Goal: Task Accomplishment & Management: Complete application form

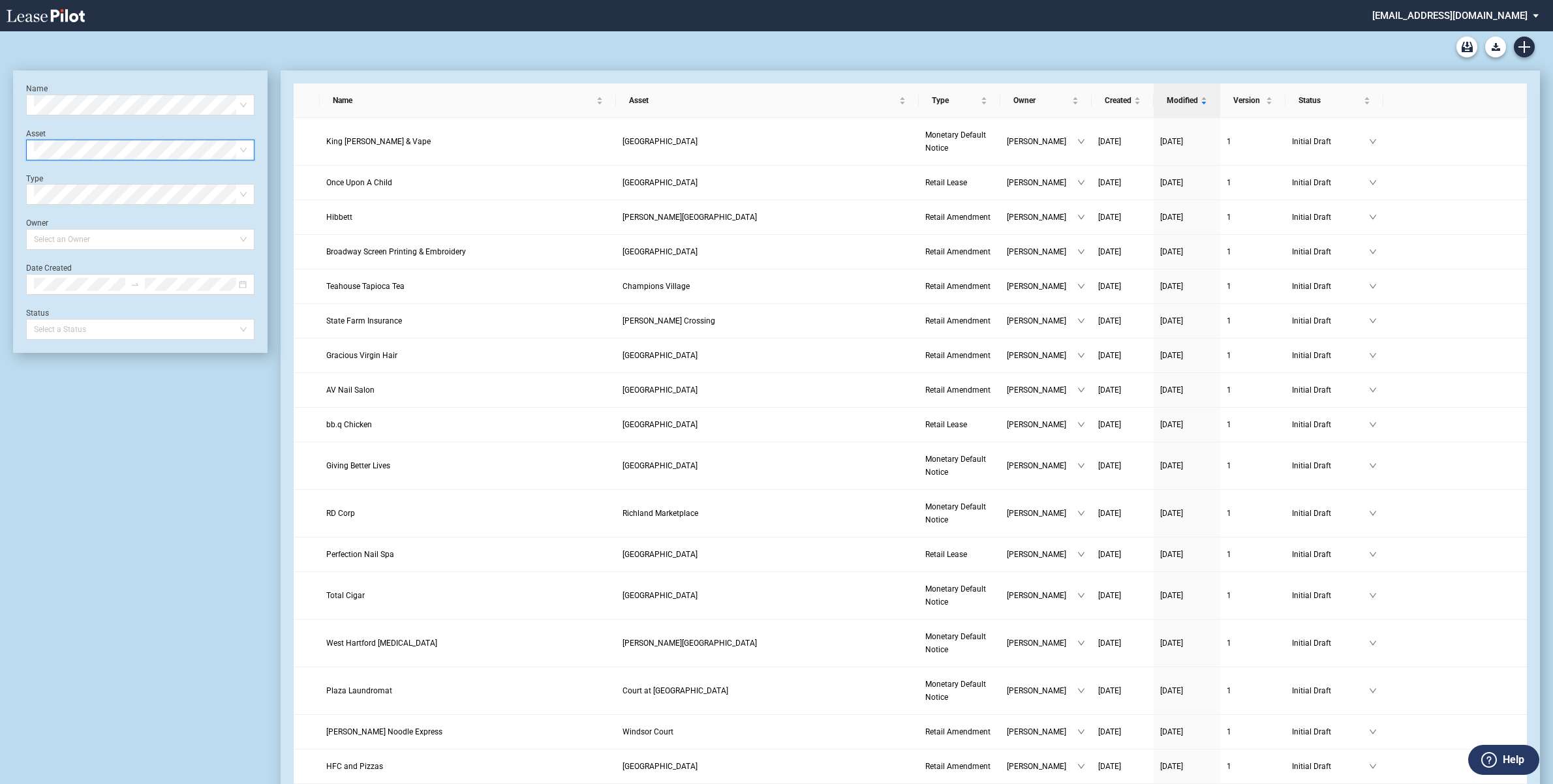
click at [248, 147] on div "Select Asset" at bounding box center [140, 150] width 229 height 20
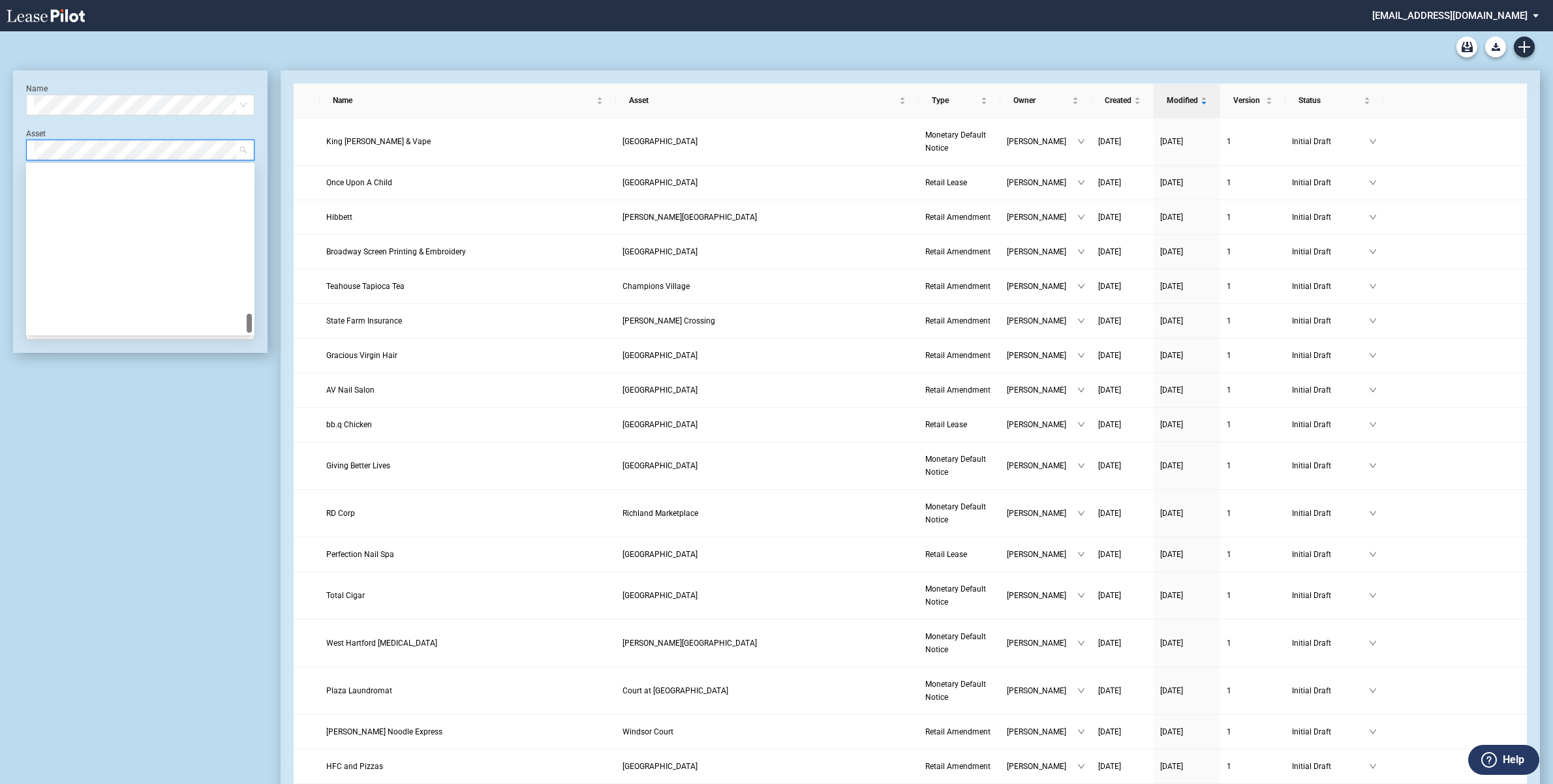
scroll to position [1273, 0]
drag, startPoint x: 249, startPoint y: 174, endPoint x: 255, endPoint y: 363, distance: 189.1
click at [101, 301] on div "[GEOGRAPHIC_DATA]" at bounding box center [140, 302] width 207 height 13
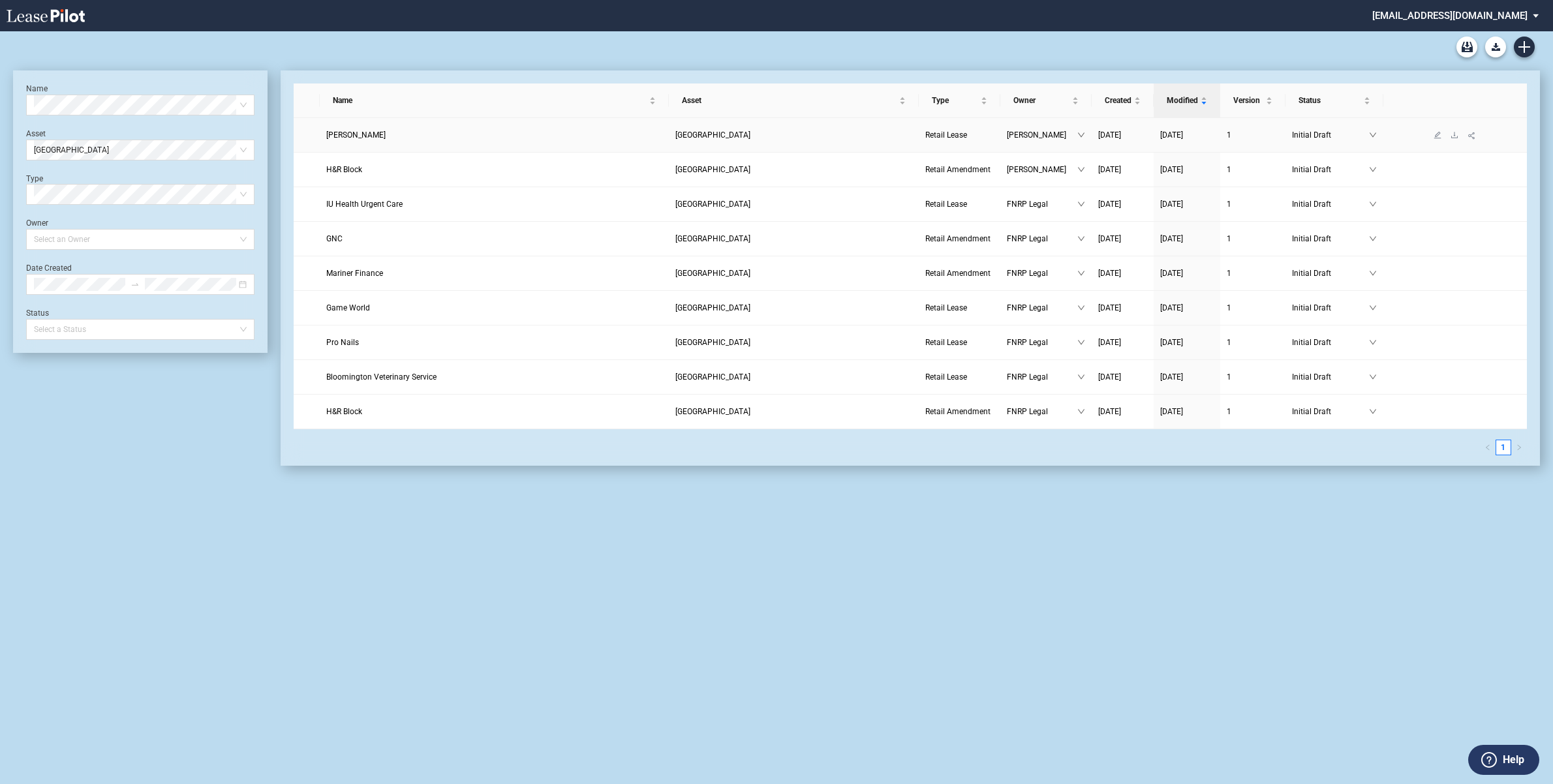
click at [369, 137] on span "Ashley Furniture" at bounding box center [356, 136] width 59 height 9
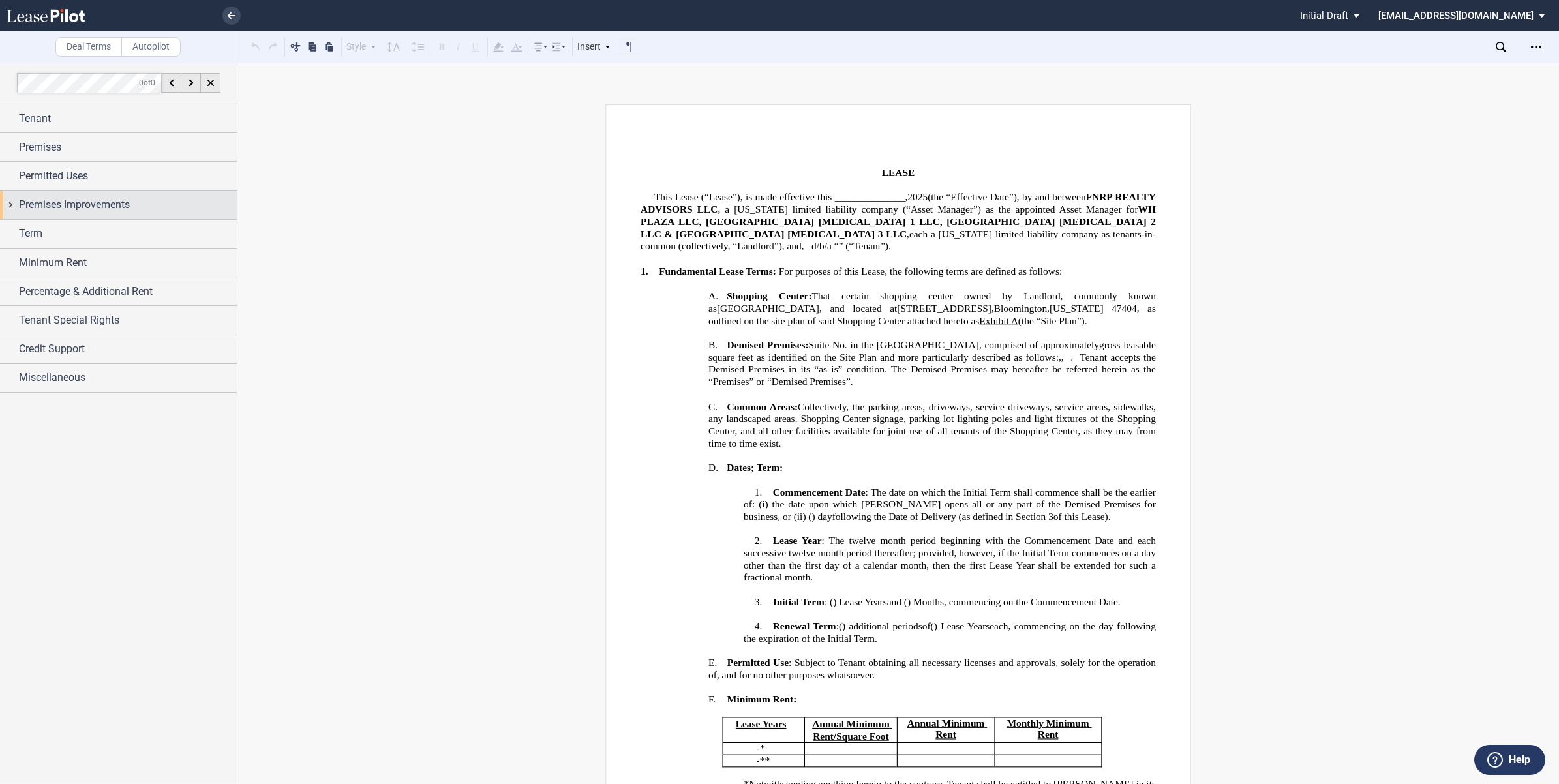
click at [7, 203] on div "Premises Improvements" at bounding box center [118, 205] width 236 height 28
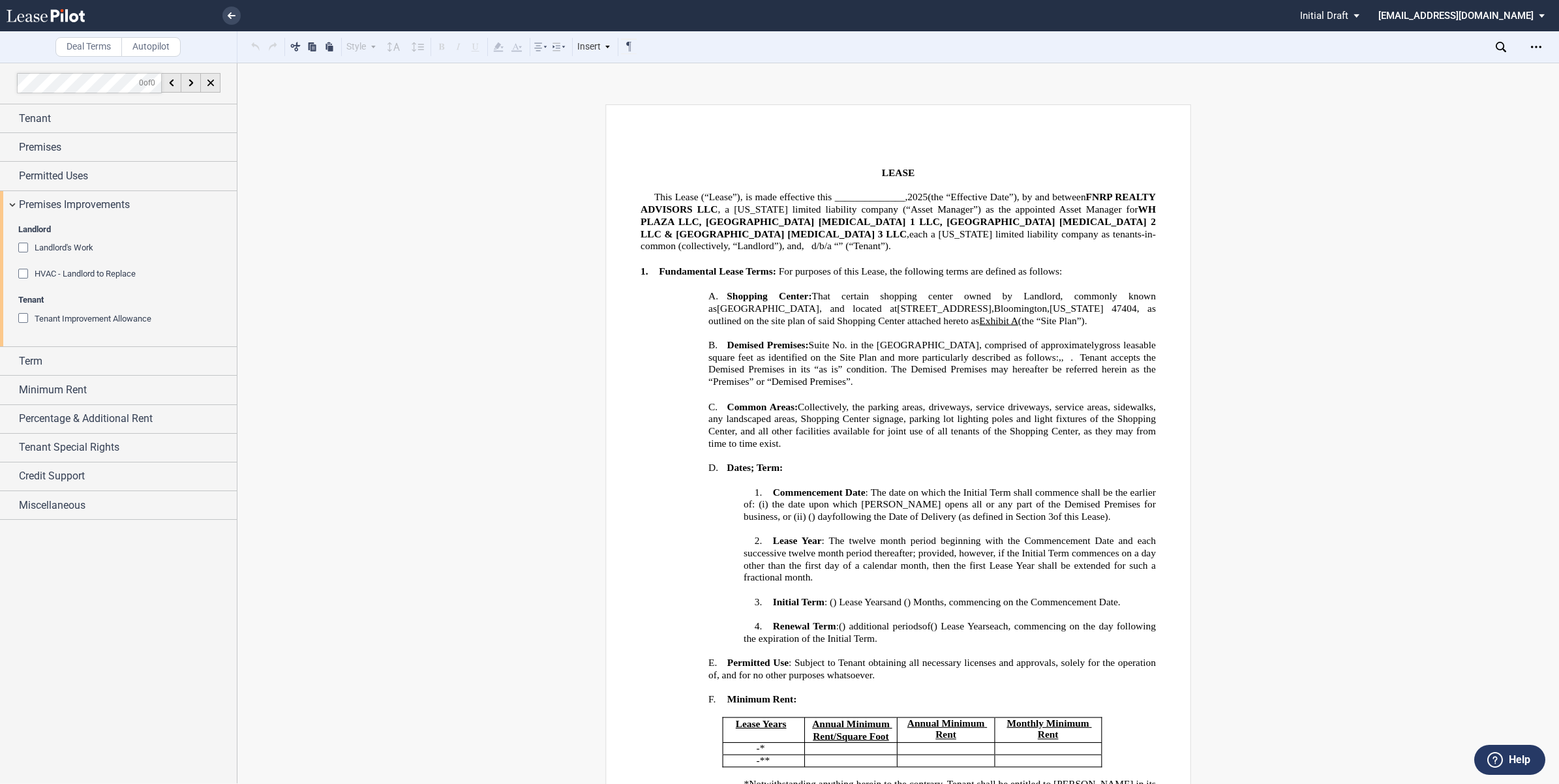
click at [24, 271] on div "HVAC - Landlord to Replace" at bounding box center [24, 275] width 13 height 13
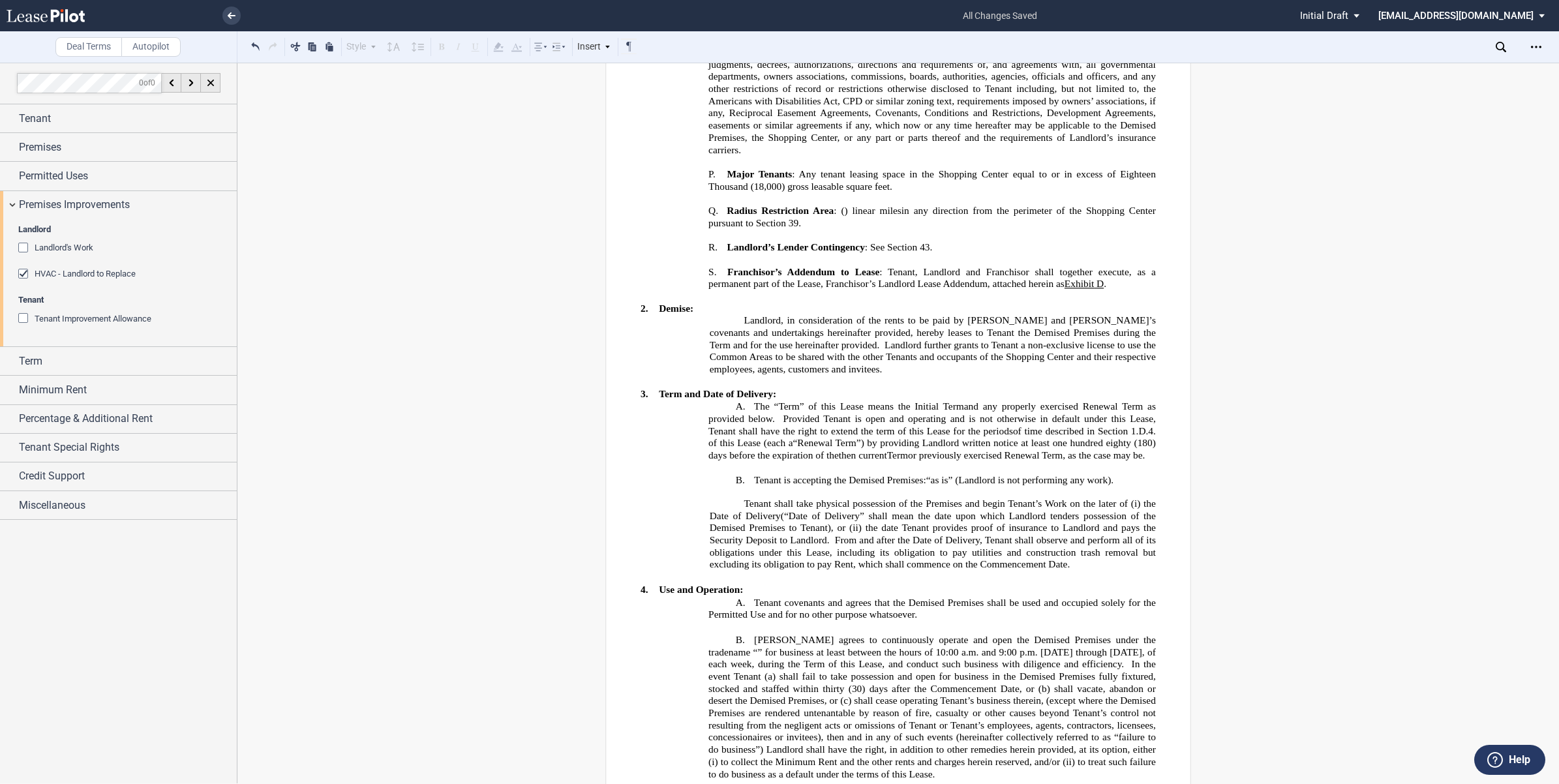
scroll to position [1060, 0]
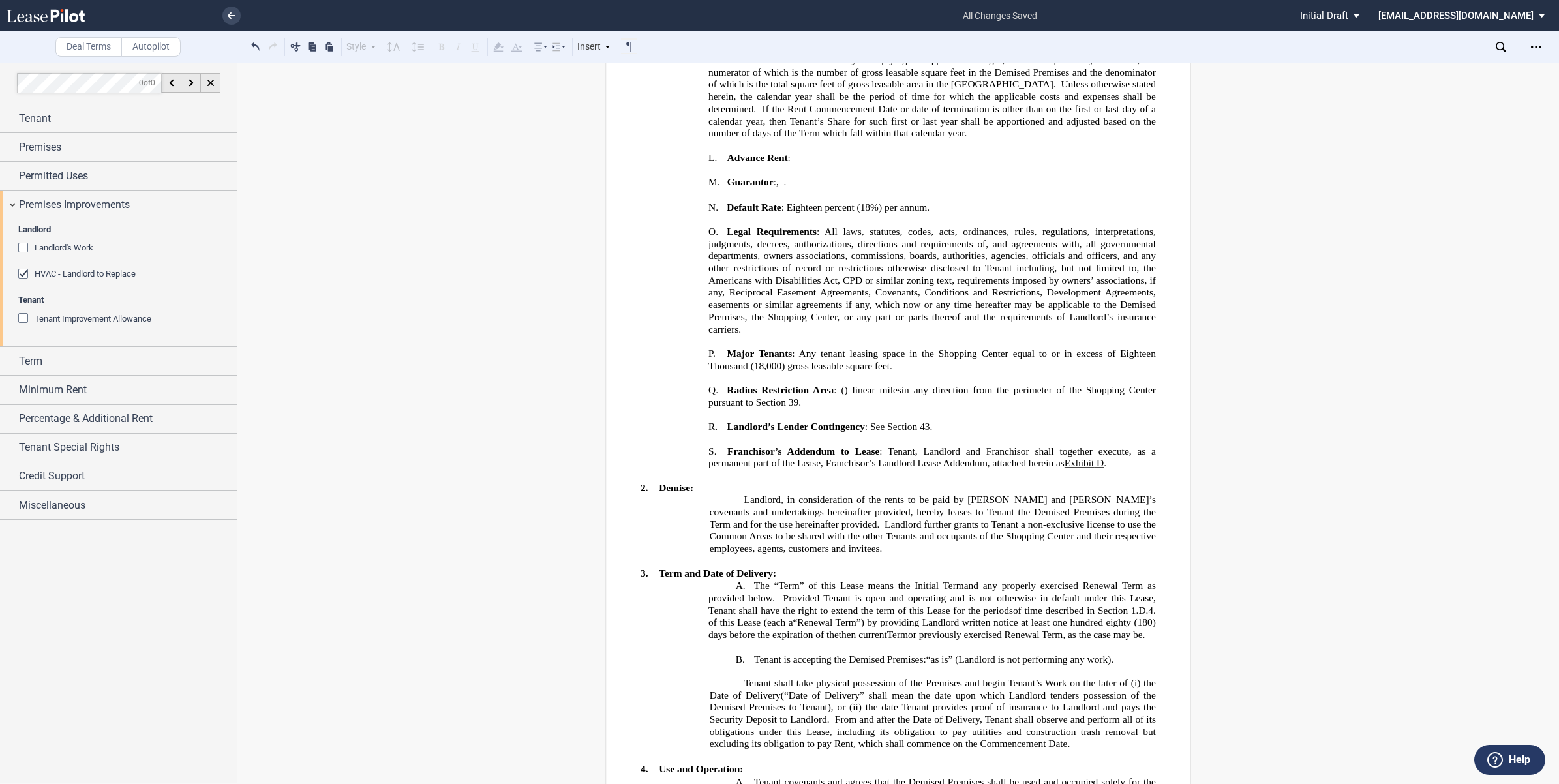
click at [191, 284] on div "HVAC - Landlord to Replace" at bounding box center [124, 281] width 211 height 26
click at [85, 364] on div "Term" at bounding box center [128, 362] width 218 height 16
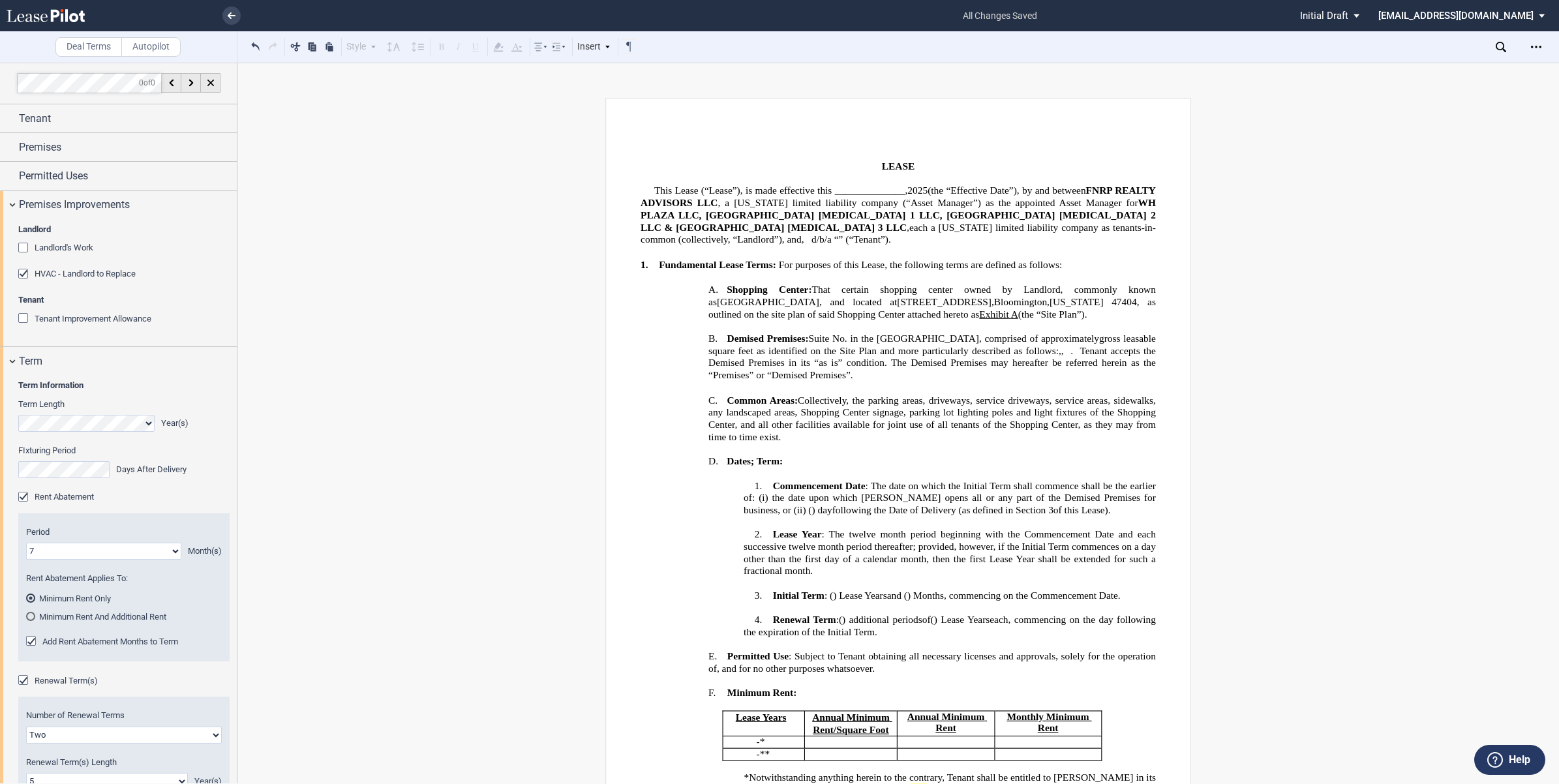
scroll to position [0, 0]
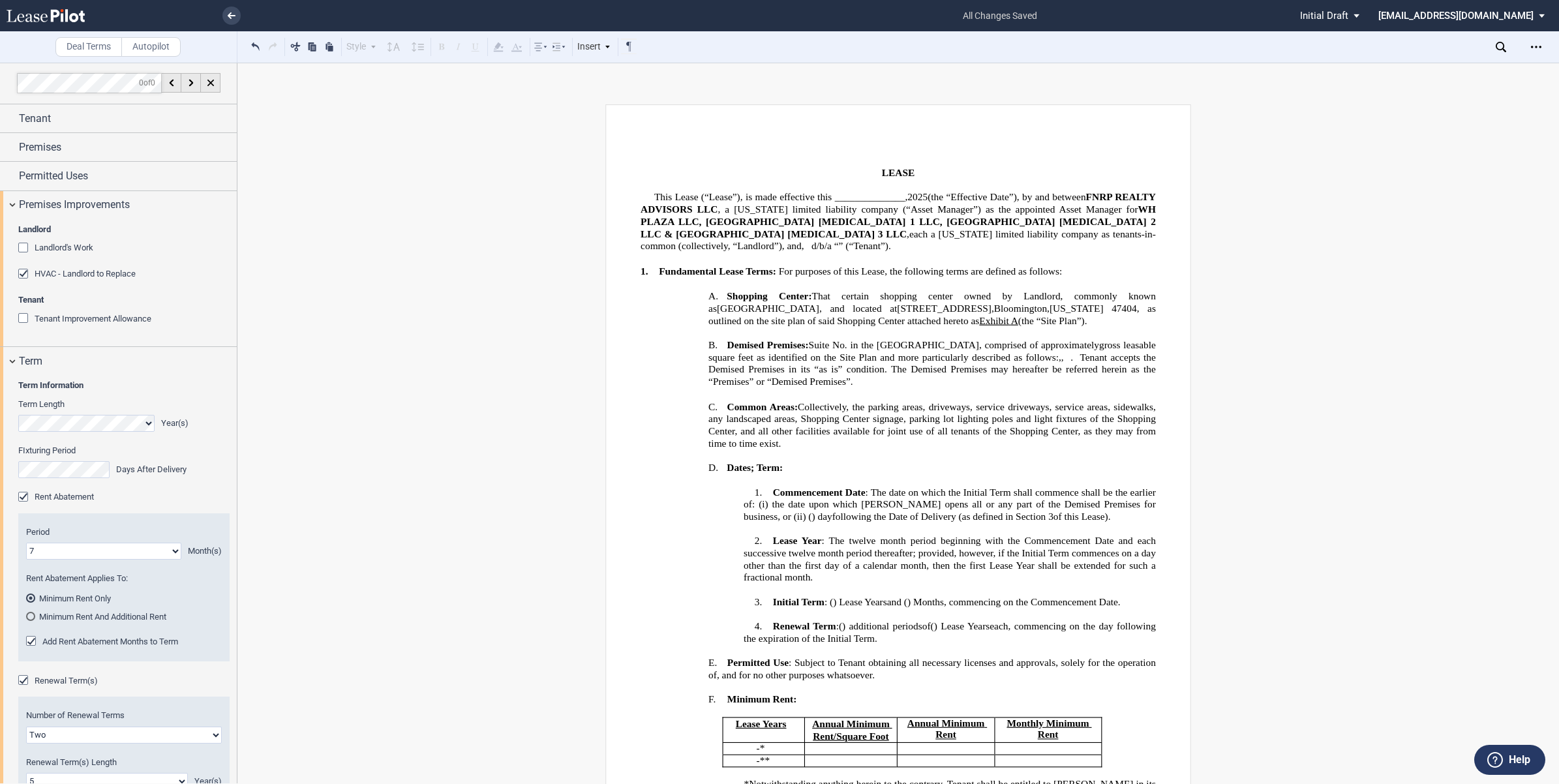
click at [20, 276] on div "HVAC - Landlord to Replace" at bounding box center [24, 275] width 13 height 13
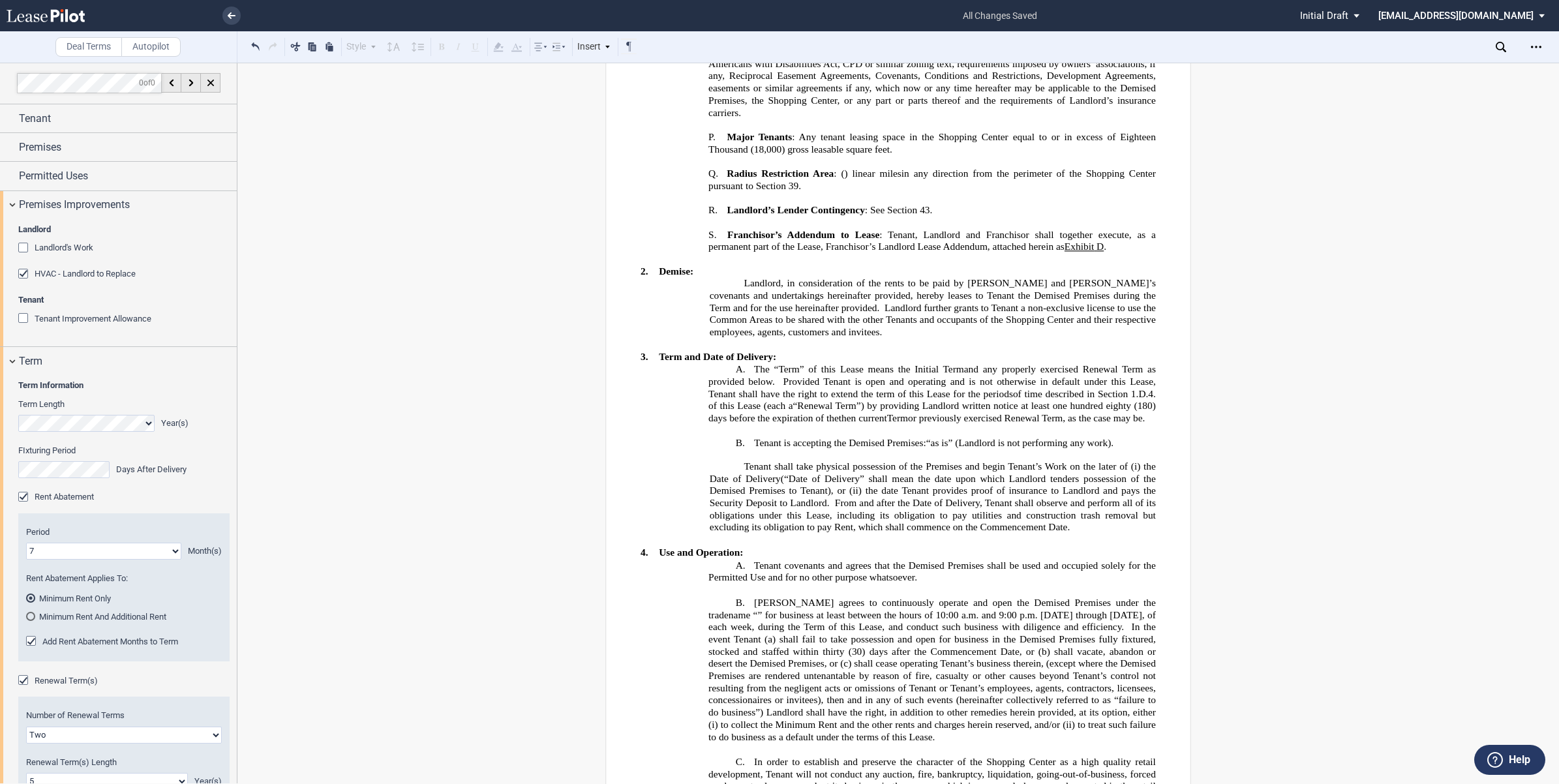
scroll to position [1304, 0]
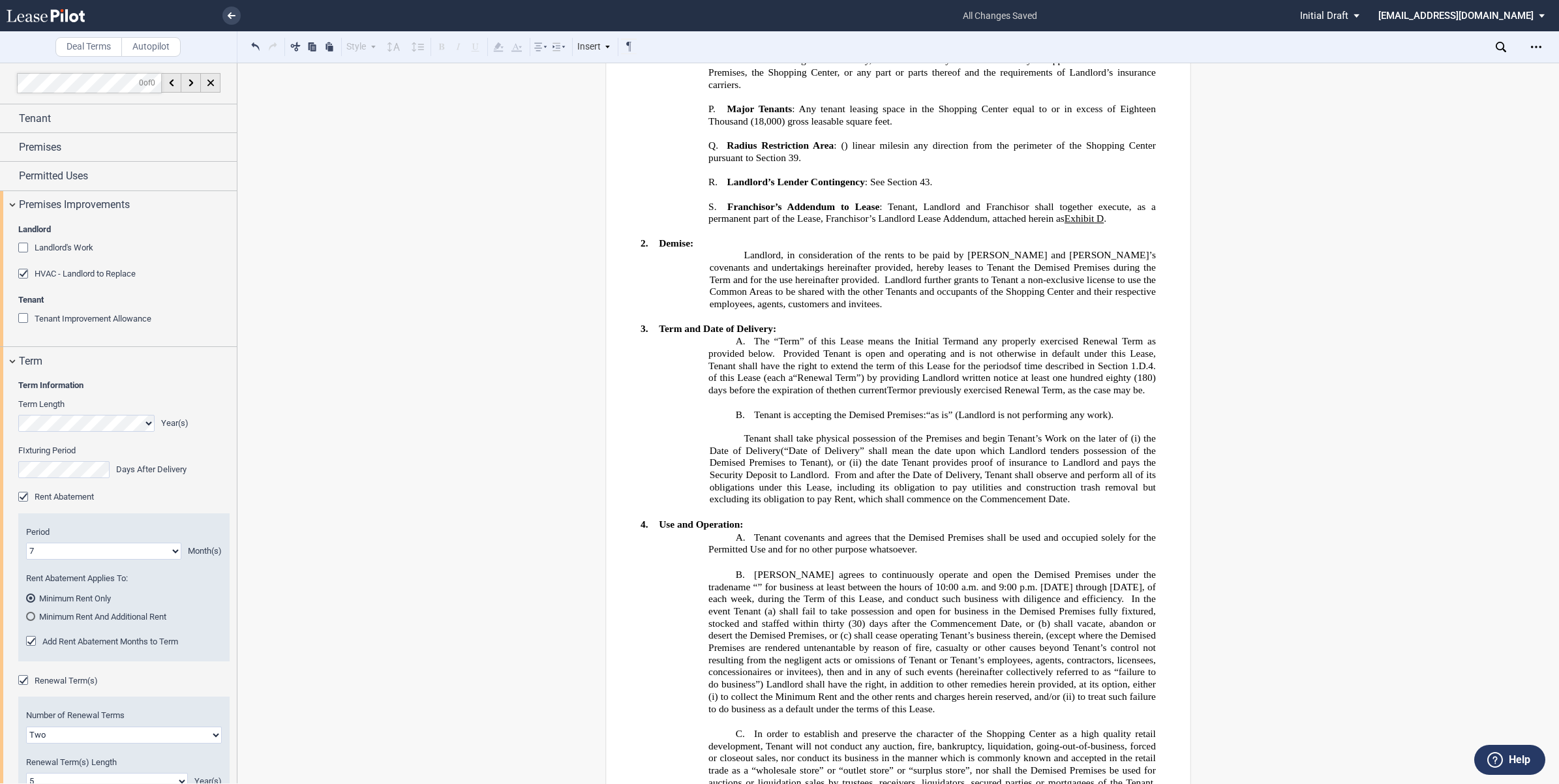
click at [20, 245] on div "Landlord's Work" at bounding box center [24, 249] width 13 height 13
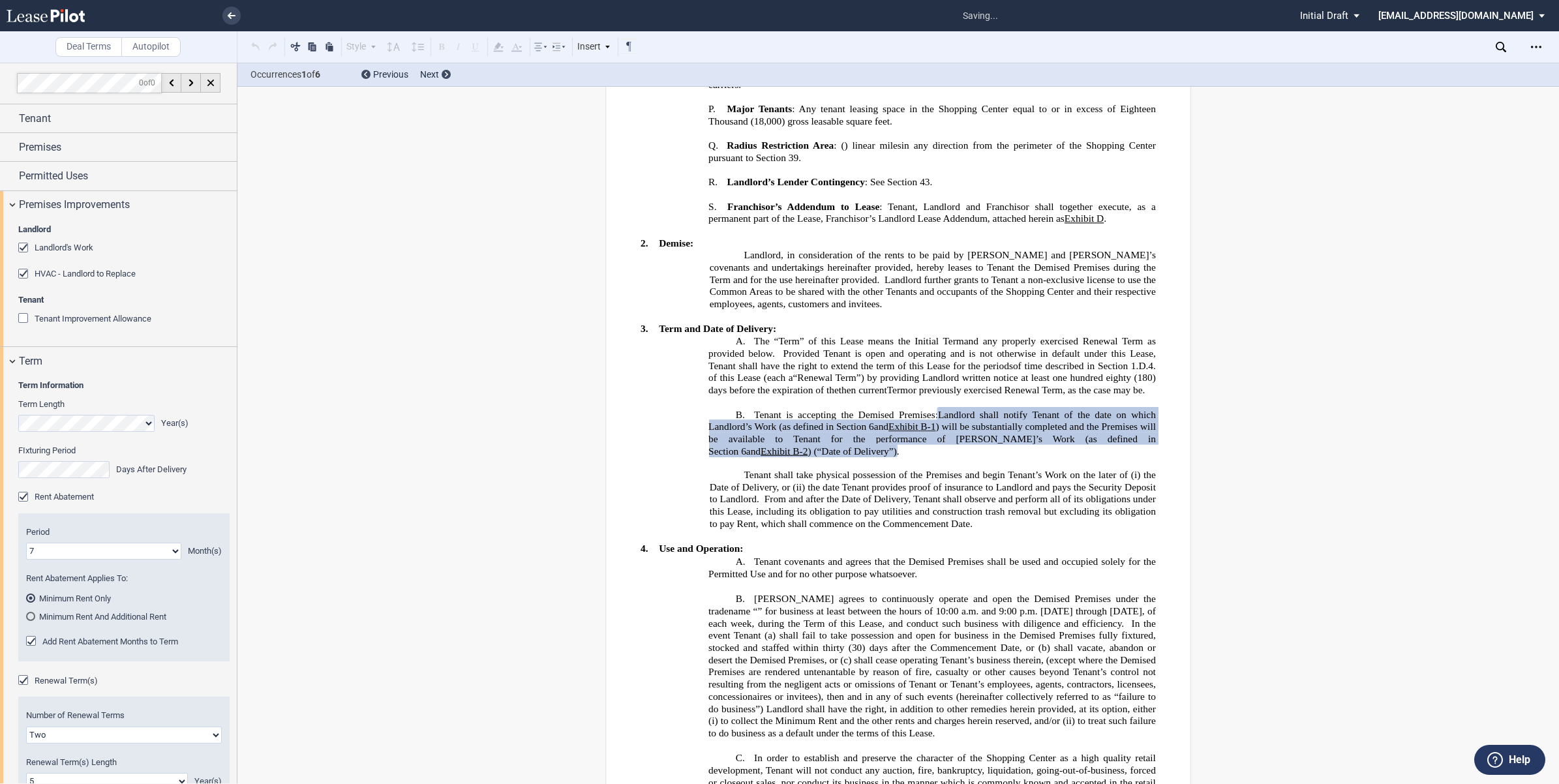
click at [20, 245] on div "Landlord's Work" at bounding box center [24, 249] width 13 height 13
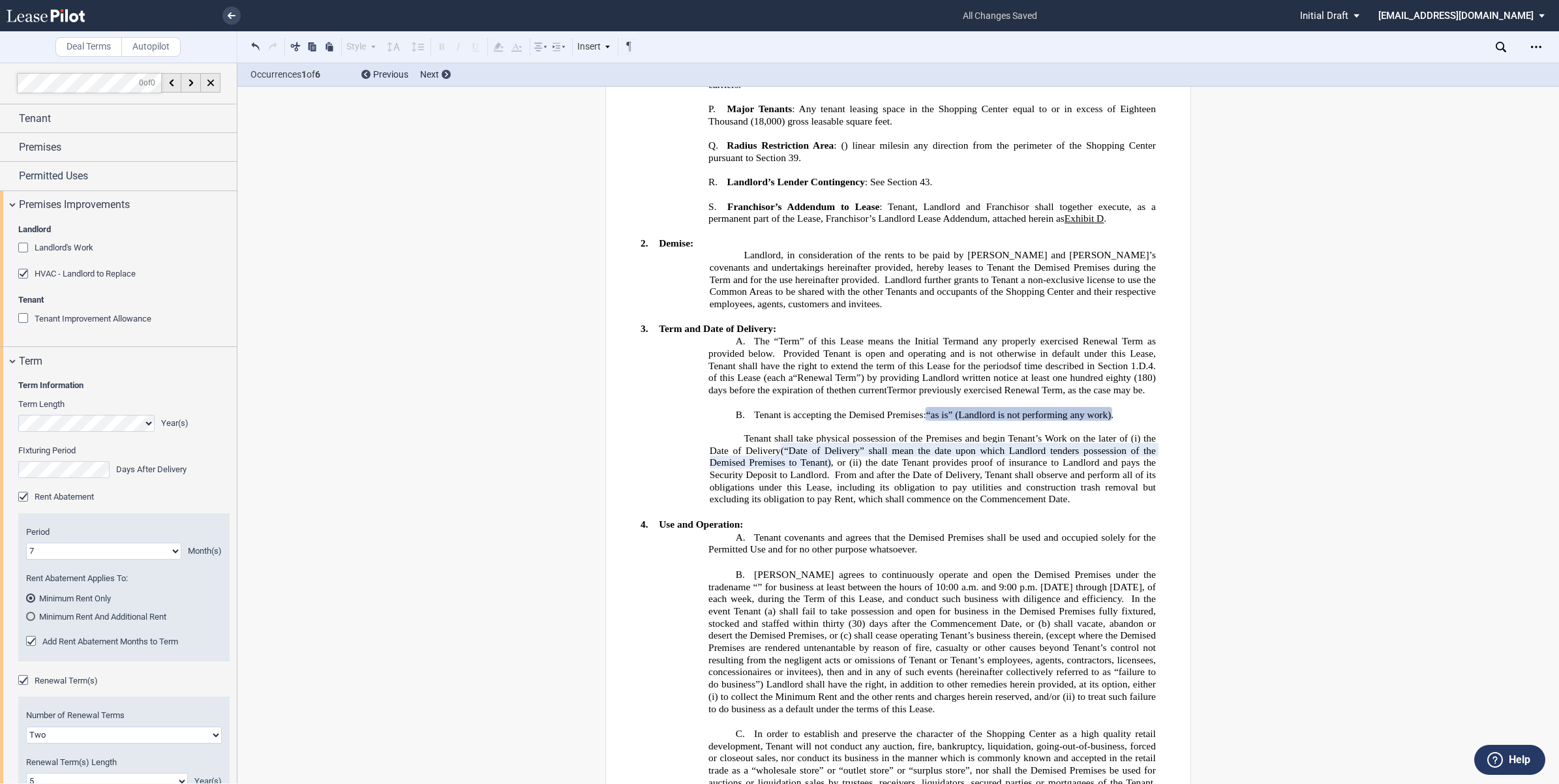
click at [24, 244] on div "Landlord's Work" at bounding box center [24, 249] width 13 height 13
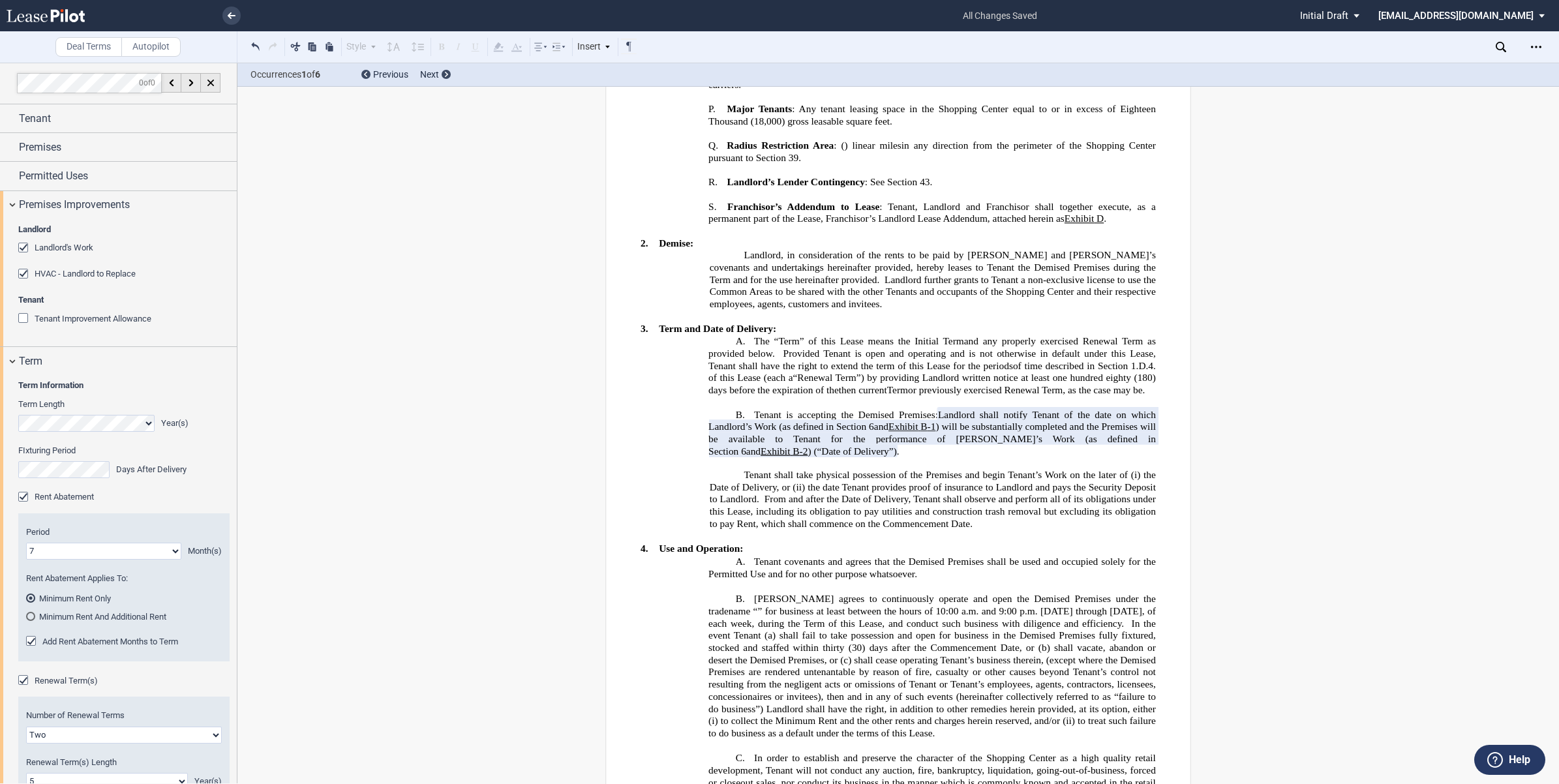
click at [24, 244] on div "Landlord's Work" at bounding box center [24, 249] width 13 height 13
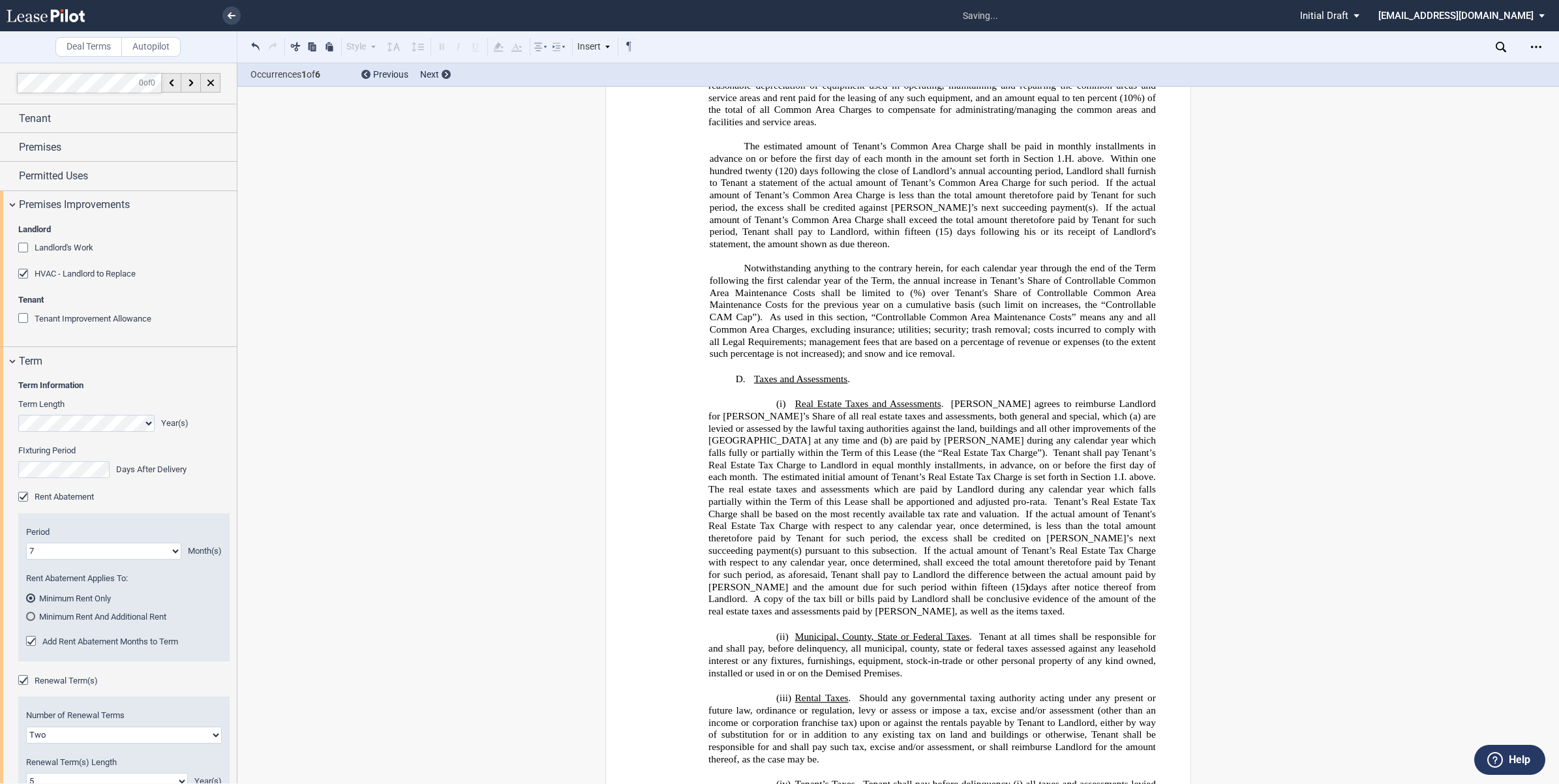
scroll to position [2934, 0]
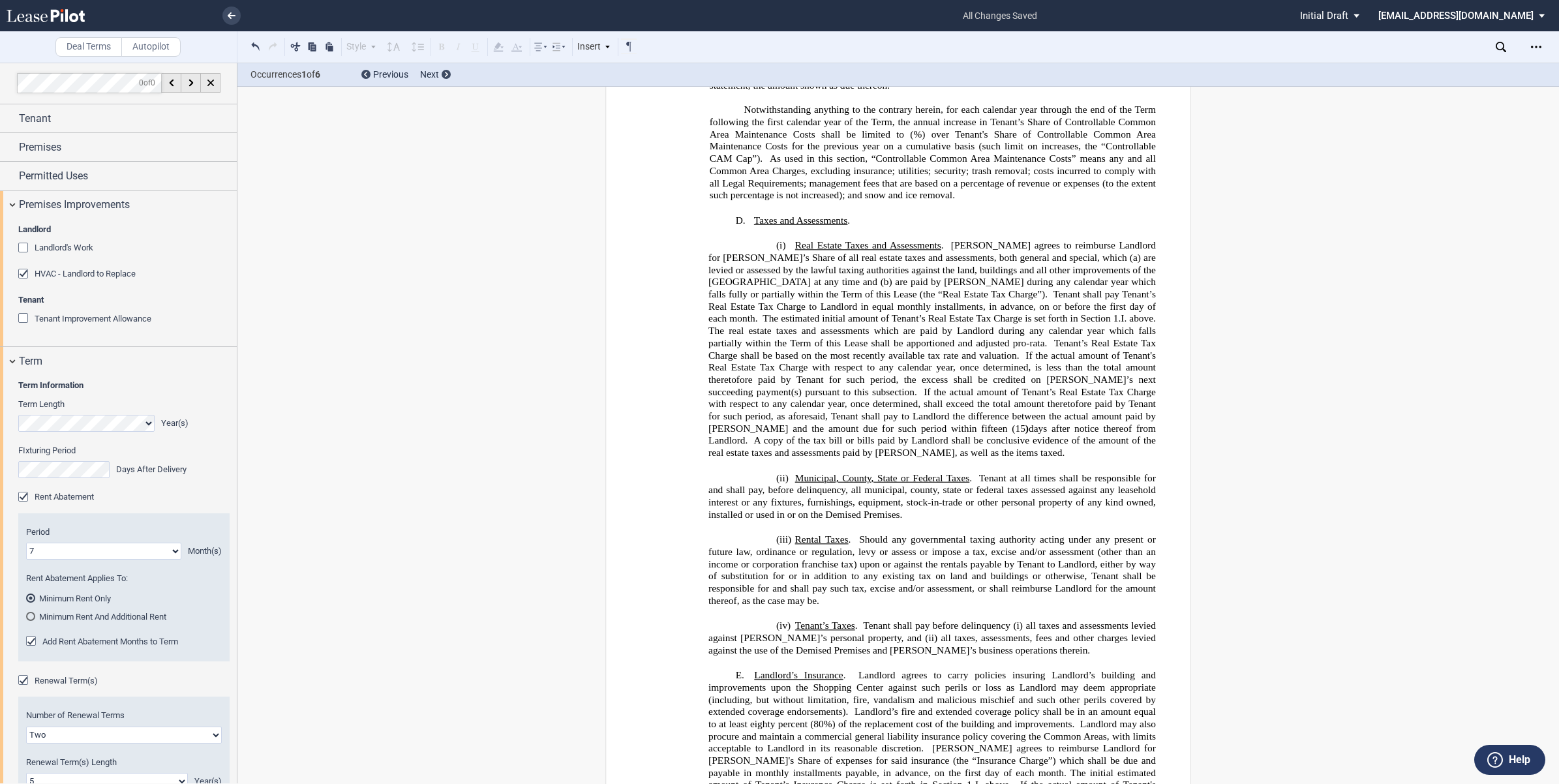
click at [20, 277] on div "HVAC - Landlord to Replace" at bounding box center [24, 275] width 13 height 13
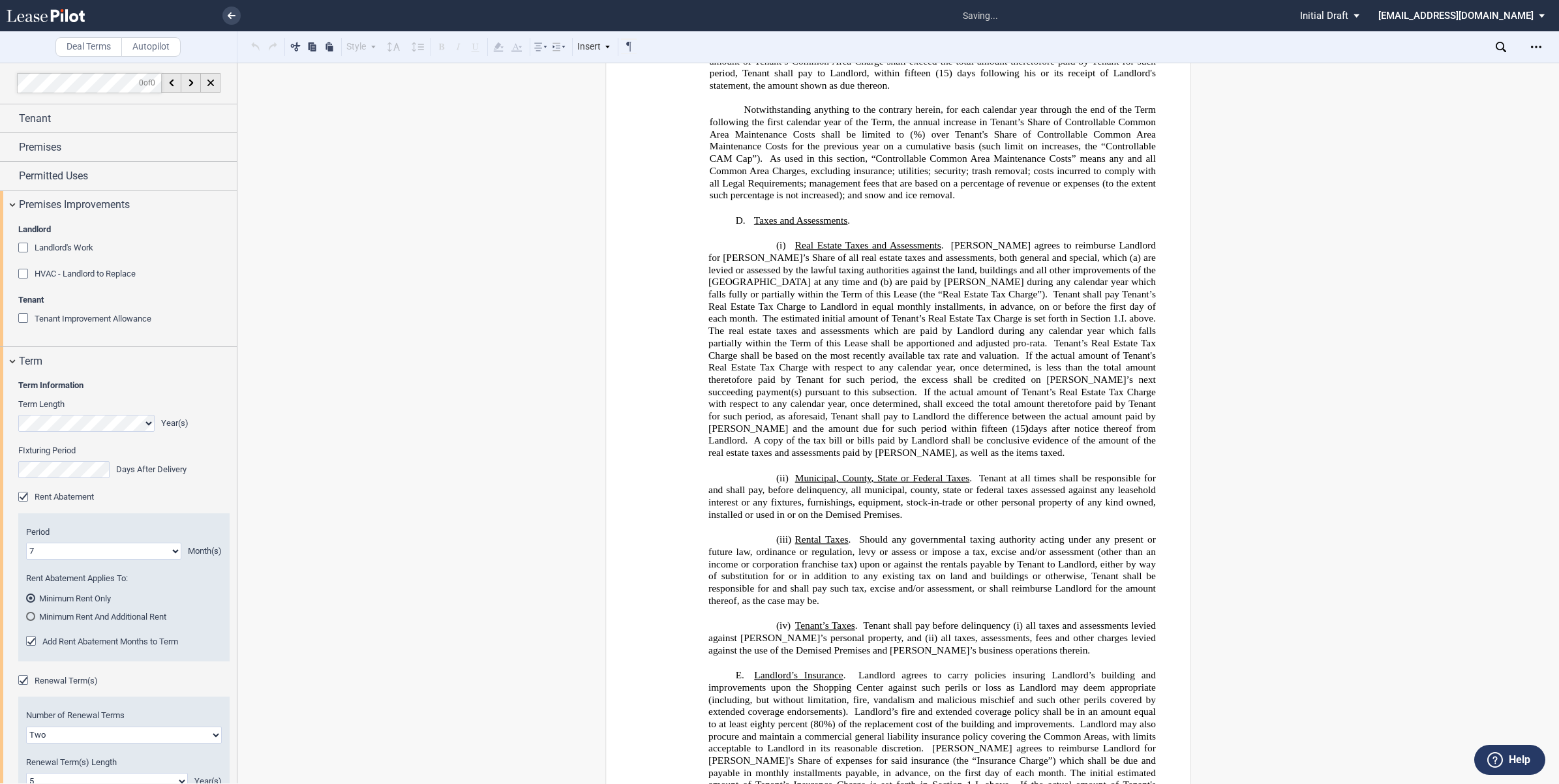
click at [21, 274] on div "HVAC - Landlord to Replace" at bounding box center [24, 275] width 13 height 13
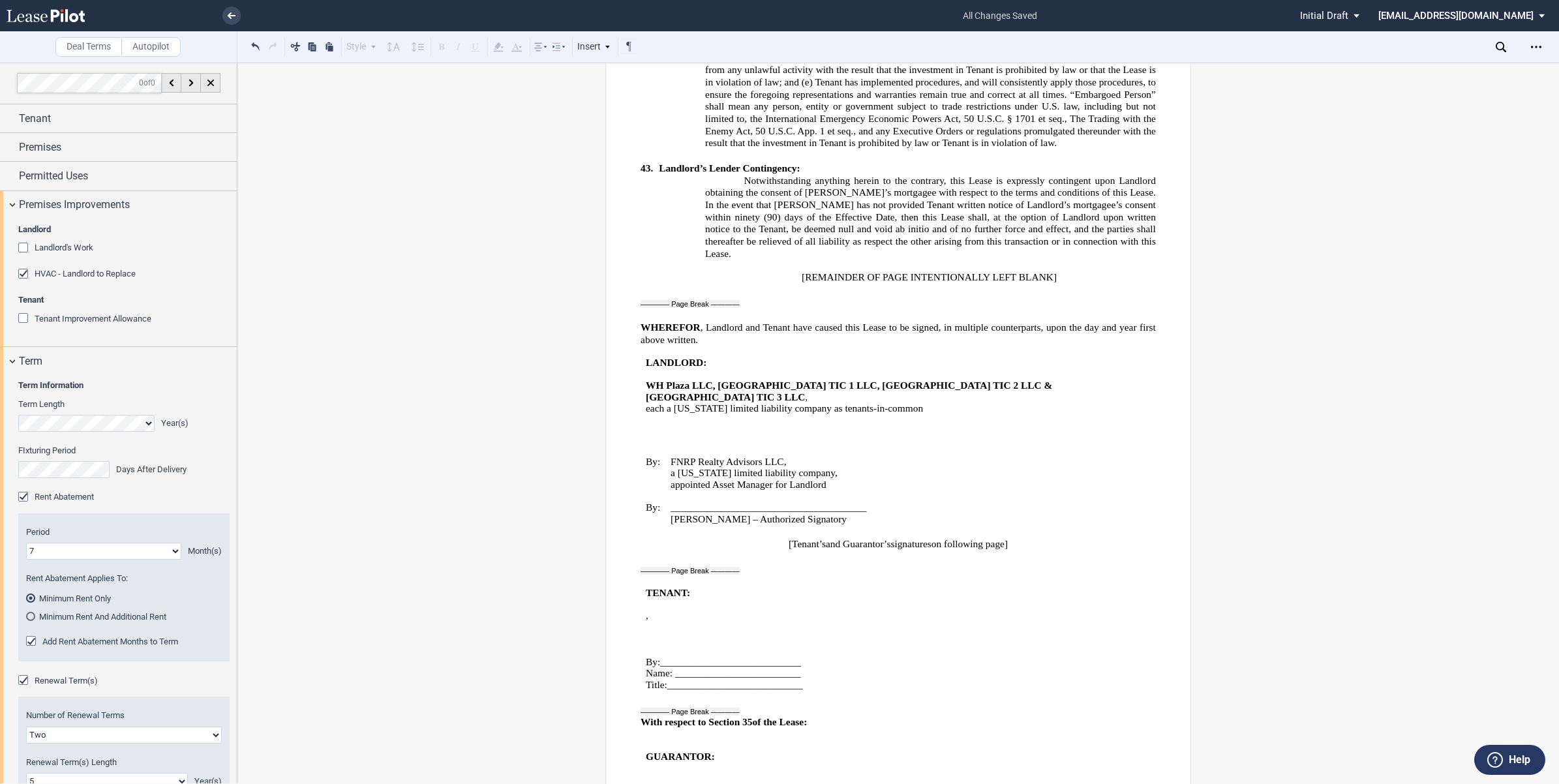
scroll to position [14360, 0]
click at [18, 248] on div "Landlord's Work" at bounding box center [24, 249] width 13 height 13
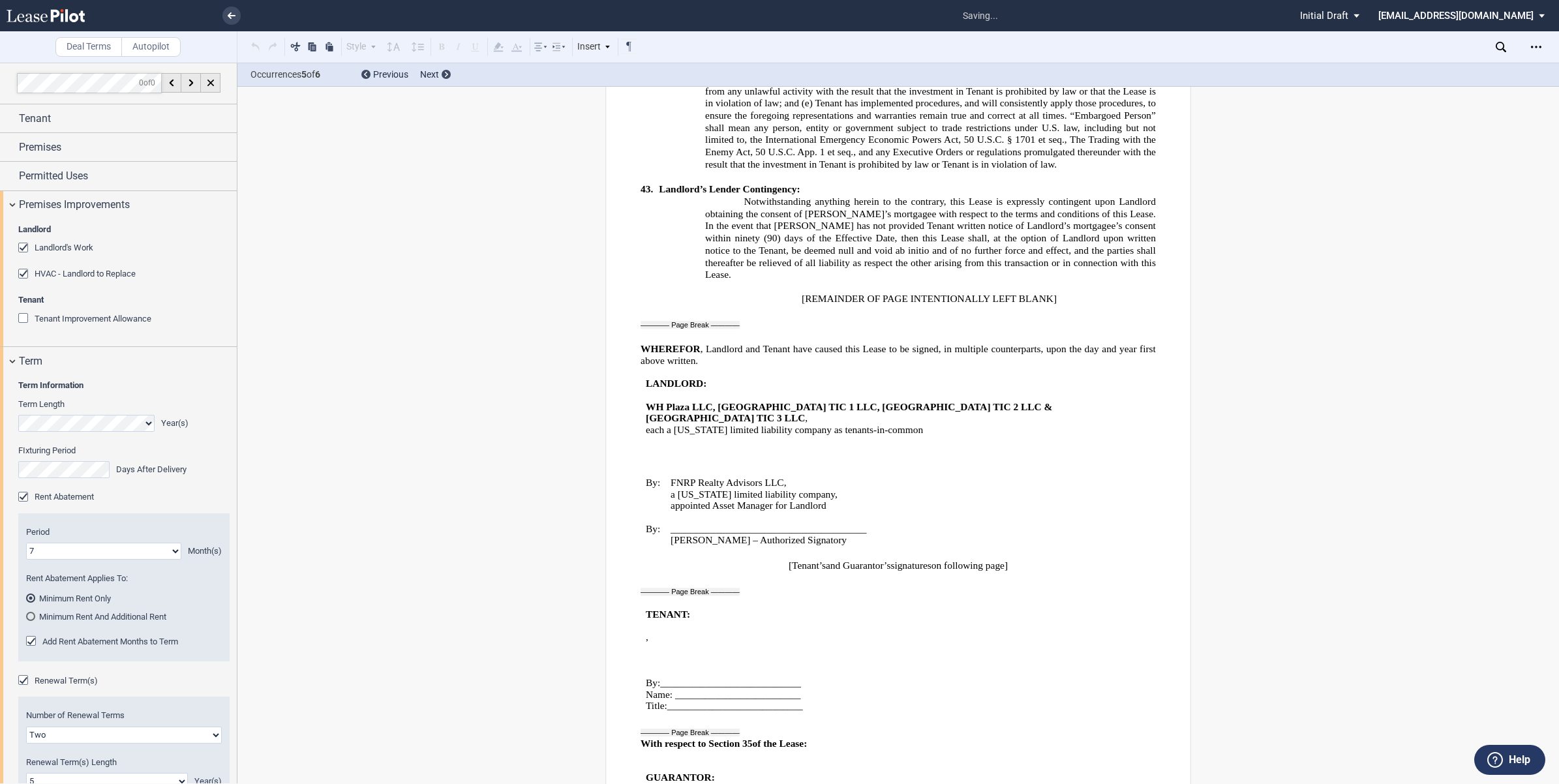
scroll to position [14384, 0]
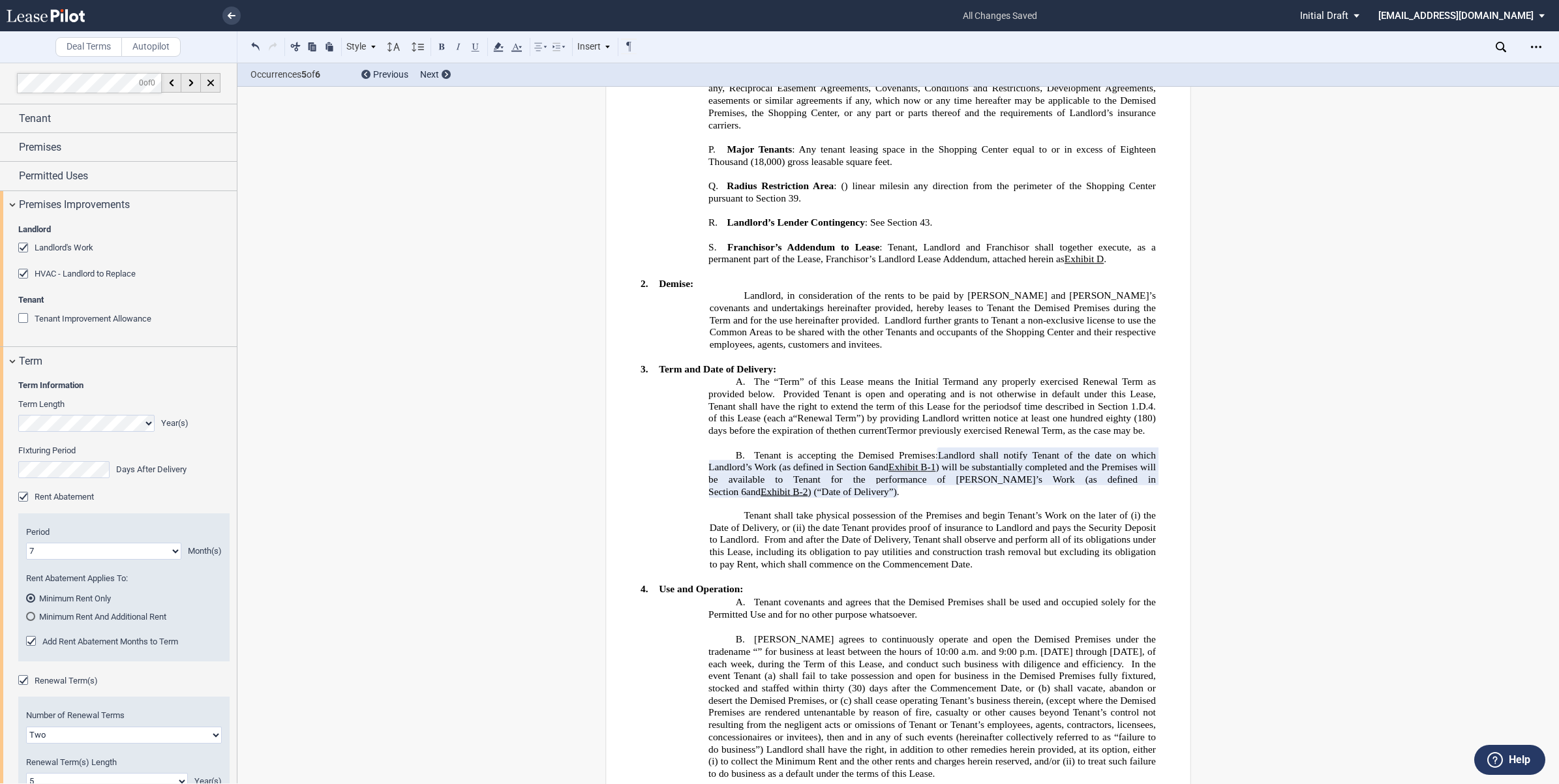
scroll to position [1285, 0]
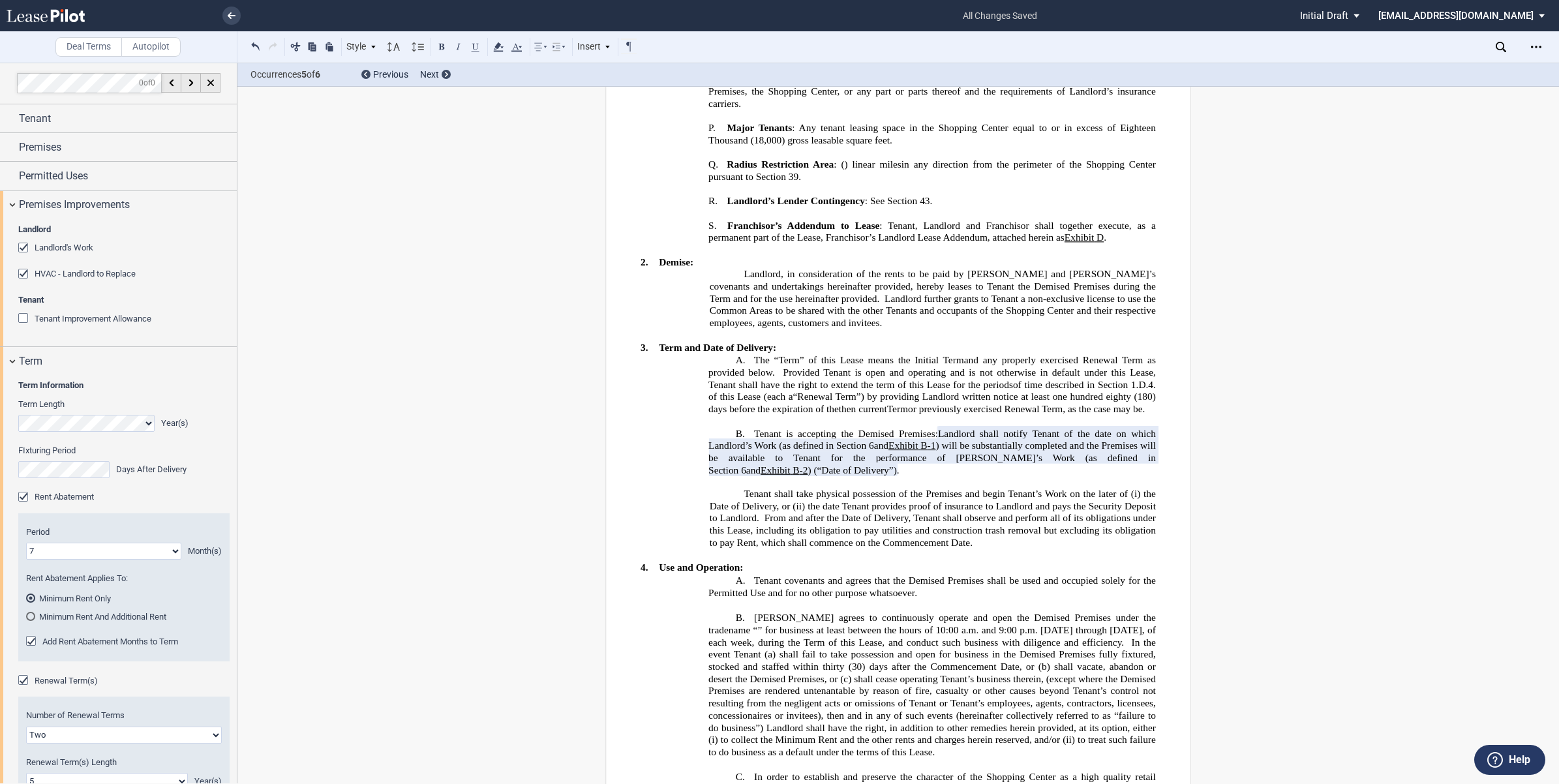
click at [1020, 440] on span ") will be substantially completed and the Premises will be available to Tenant …" at bounding box center [933, 458] width 450 height 35
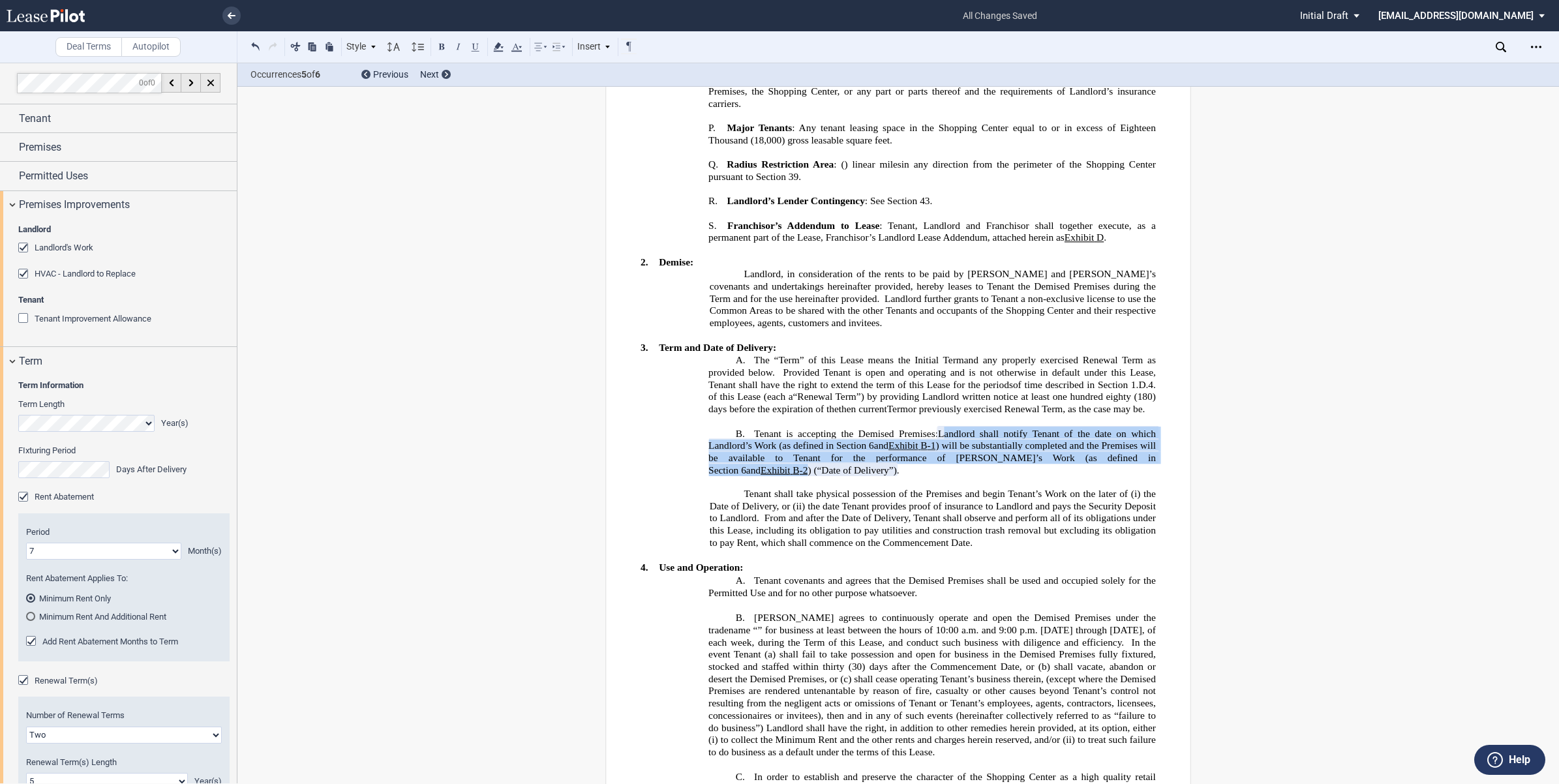
drag, startPoint x: 935, startPoint y: 369, endPoint x: 1150, endPoint y: 392, distance: 216.2
click at [1150, 426] on span "Landlord shall notify Tenant of the date on which Landlord’s Work (as defined i…" at bounding box center [933, 451] width 450 height 49
